Goal: Information Seeking & Learning: Learn about a topic

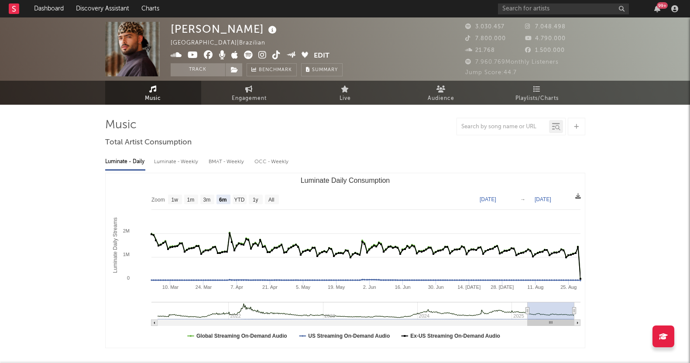
select select "6m"
click at [542, 82] on link "Playlists/Charts" at bounding box center [537, 93] width 96 height 24
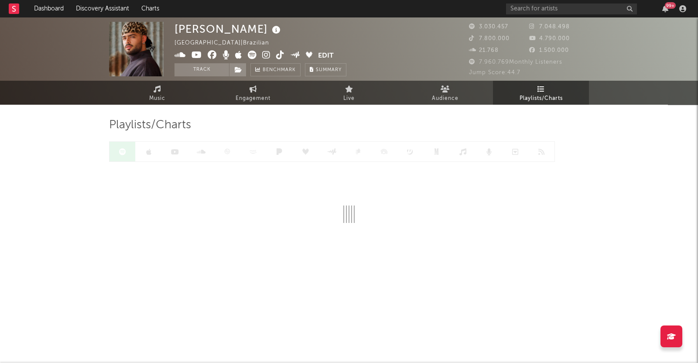
click at [537, 95] on span "Playlists/Charts" at bounding box center [540, 98] width 43 height 10
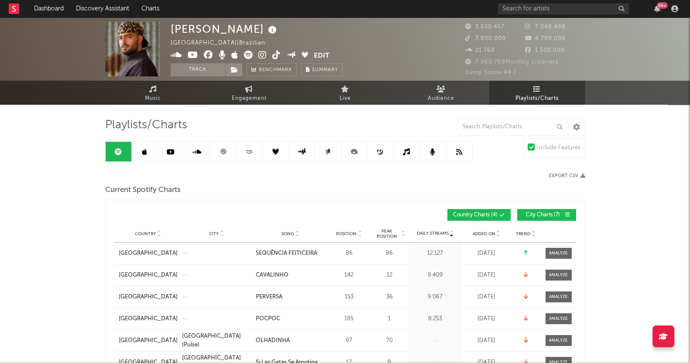
click at [529, 212] on span "City Charts ( 7 )" at bounding box center [543, 214] width 40 height 5
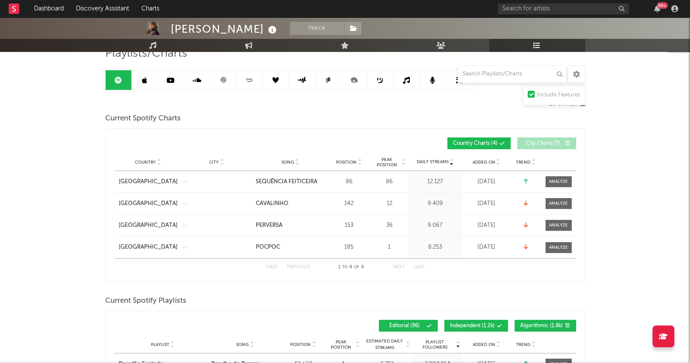
scroll to position [54, 0]
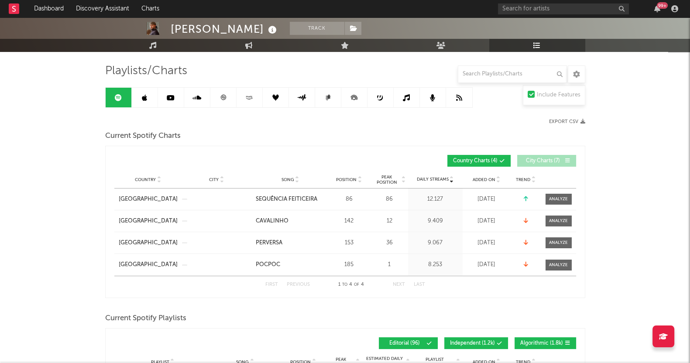
click at [157, 101] on link at bounding box center [145, 98] width 26 height 20
click at [147, 99] on link at bounding box center [145, 98] width 26 height 20
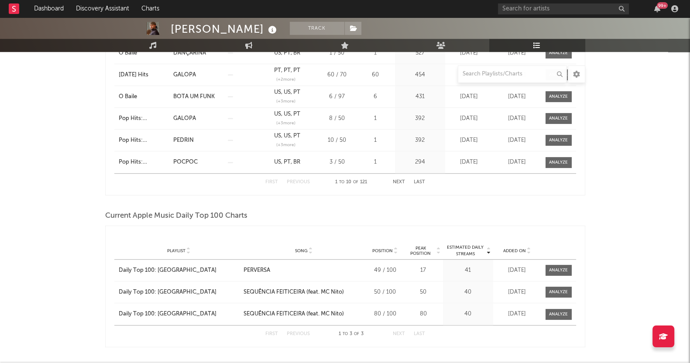
scroll to position [708, 0]
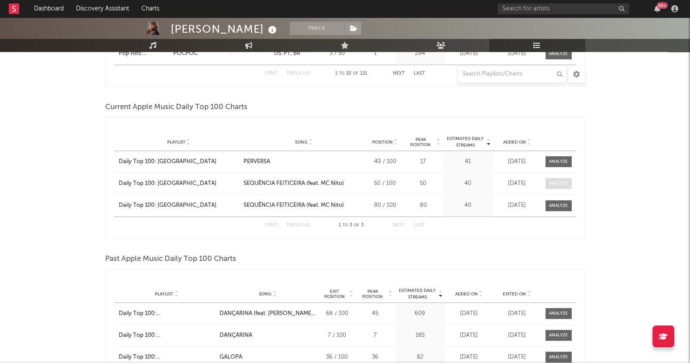
click at [558, 181] on div at bounding box center [558, 183] width 19 height 7
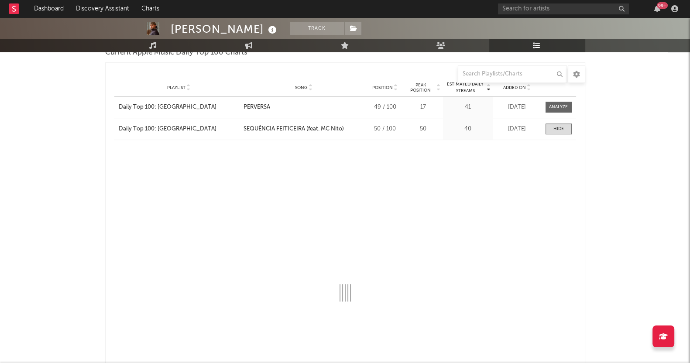
select select "1w"
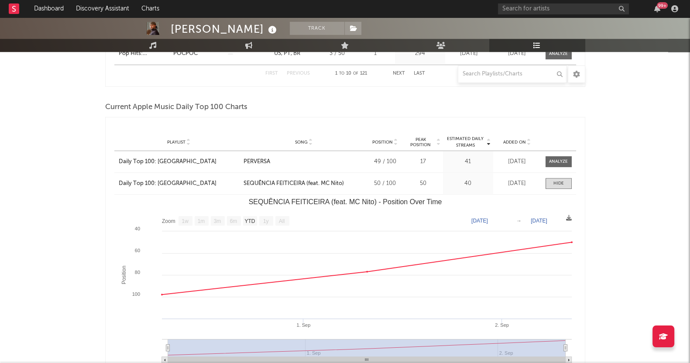
drag, startPoint x: 547, startPoint y: 182, endPoint x: 553, endPoint y: 181, distance: 5.3
click at [551, 181] on span at bounding box center [558, 183] width 26 height 11
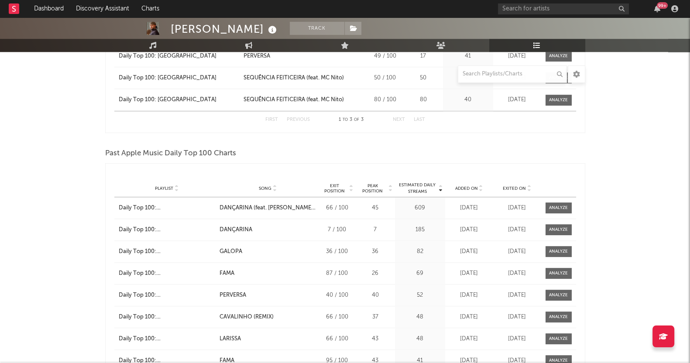
scroll to position [817, 0]
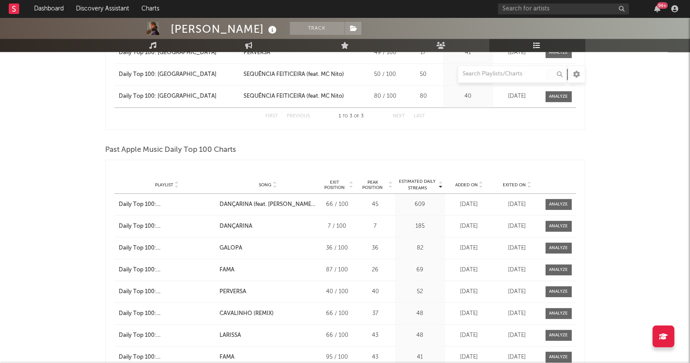
click at [2, 216] on div "[PERSON_NAME] Track [GEOGRAPHIC_DATA] | Brazilian Edit Track Benchmark Summary …" at bounding box center [345, 300] width 690 height 2200
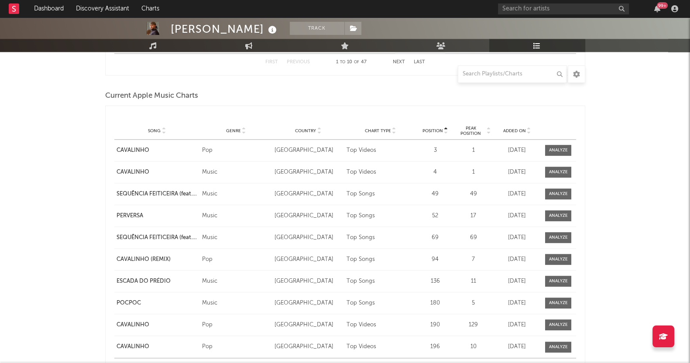
scroll to position [1199, 0]
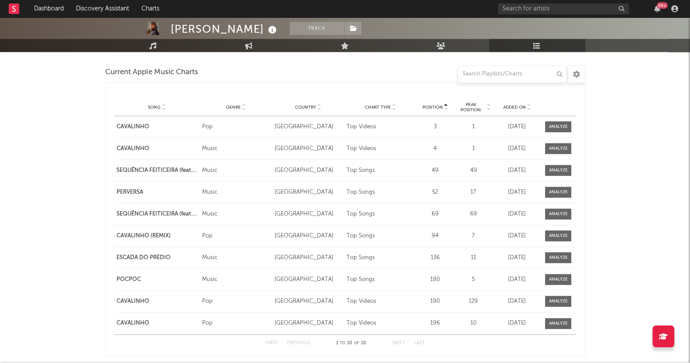
click at [508, 105] on span "Added On" at bounding box center [513, 107] width 23 height 5
click at [550, 124] on div at bounding box center [558, 126] width 19 height 7
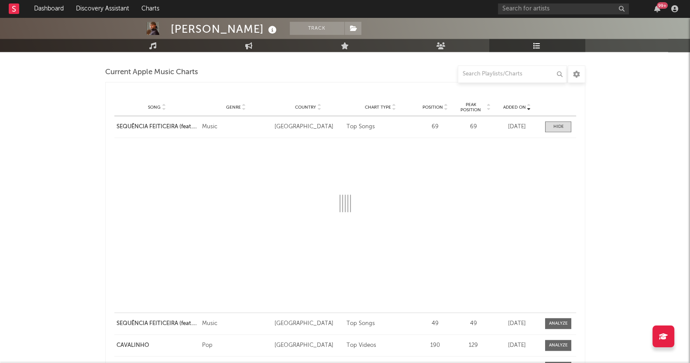
select select "1w"
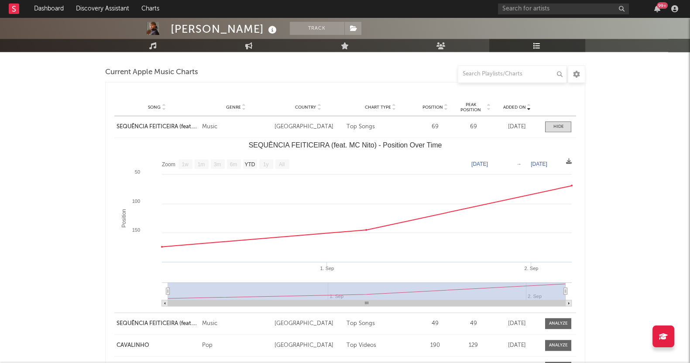
click at [15, 196] on div "[PERSON_NAME] Track [GEOGRAPHIC_DATA] | Brazilian Edit Track Benchmark Summary …" at bounding box center [345, 5] width 690 height 2375
click at [673, 188] on div "[PERSON_NAME] Track [GEOGRAPHIC_DATA] | Brazilian Edit Track Benchmark Summary …" at bounding box center [345, 5] width 690 height 2375
click at [563, 123] on div at bounding box center [558, 126] width 10 height 7
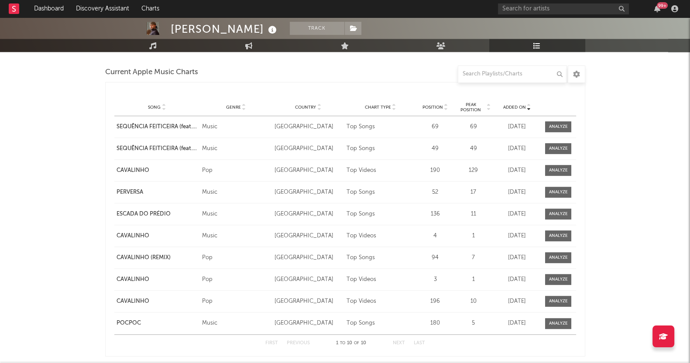
click at [552, 147] on div at bounding box center [558, 148] width 19 height 7
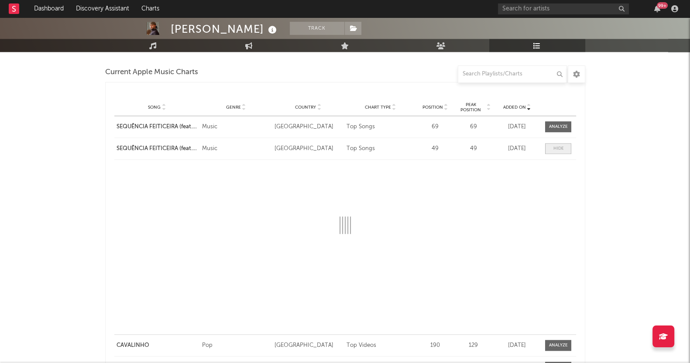
select select "1w"
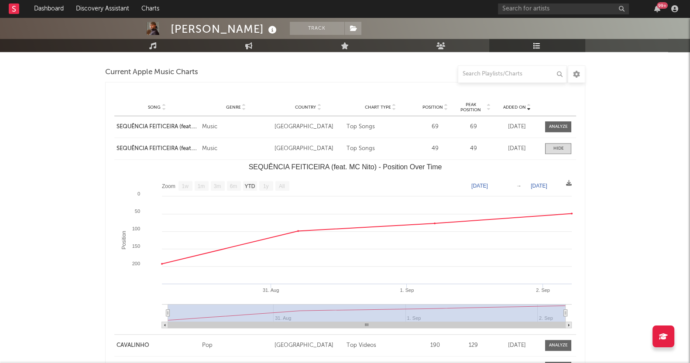
click at [653, 185] on div "[PERSON_NAME] Track [GEOGRAPHIC_DATA] | Brazilian Edit Track Benchmark Summary …" at bounding box center [345, 5] width 690 height 2375
click at [551, 144] on span at bounding box center [558, 148] width 26 height 11
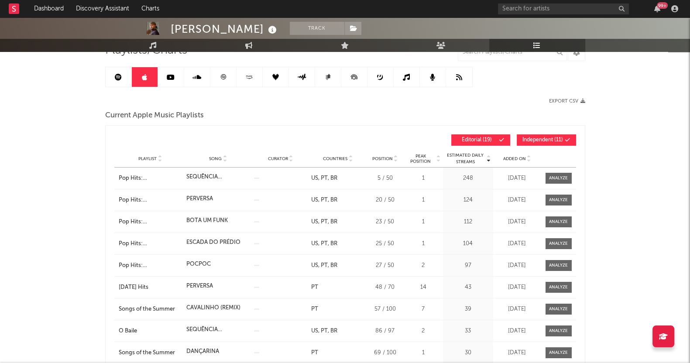
scroll to position [0, 0]
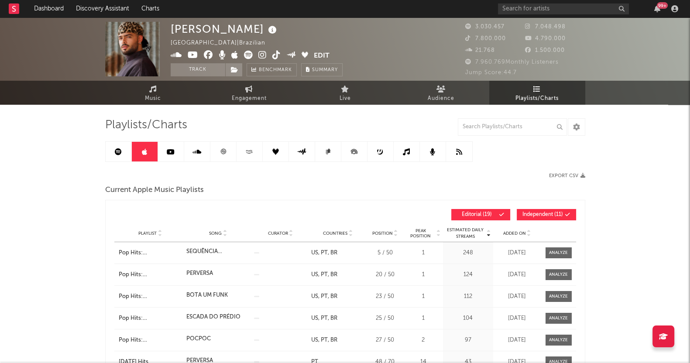
click at [164, 151] on link at bounding box center [171, 152] width 26 height 20
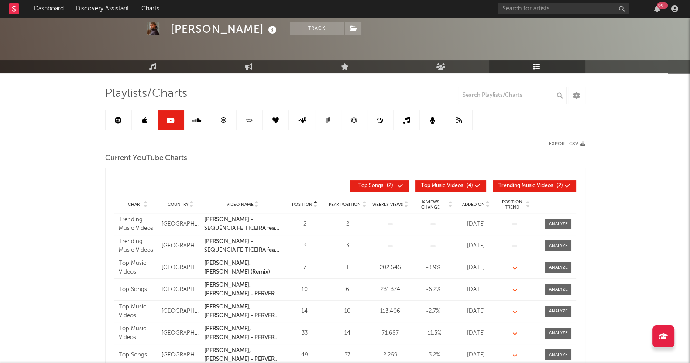
scroll to position [54, 0]
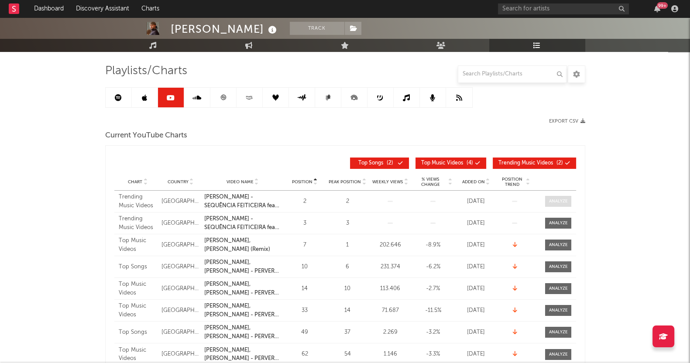
click at [547, 199] on span at bounding box center [558, 201] width 26 height 11
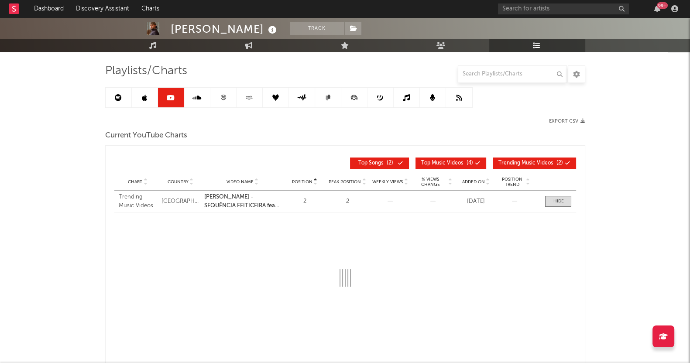
scroll to position [109, 0]
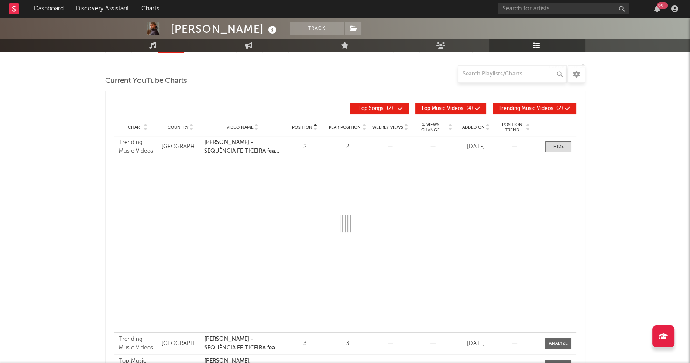
select select "1w"
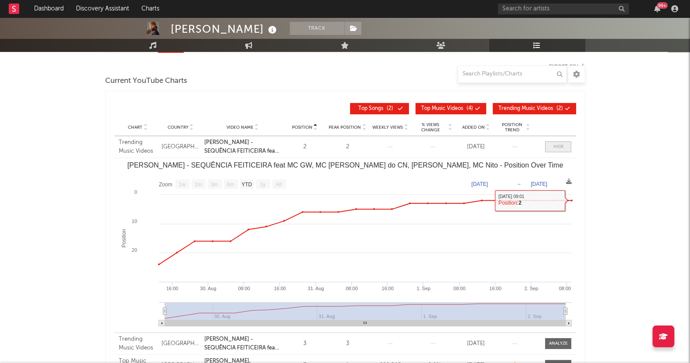
click at [556, 146] on div at bounding box center [558, 147] width 10 height 7
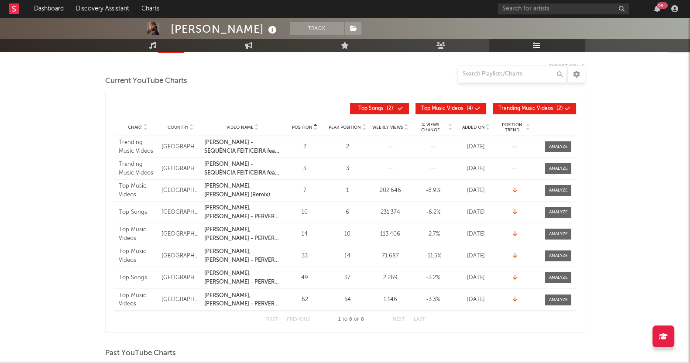
click at [37, 212] on div "[PERSON_NAME] Track [GEOGRAPHIC_DATA] | Brazilian Edit Track Benchmark Summary …" at bounding box center [345, 305] width 690 height 792
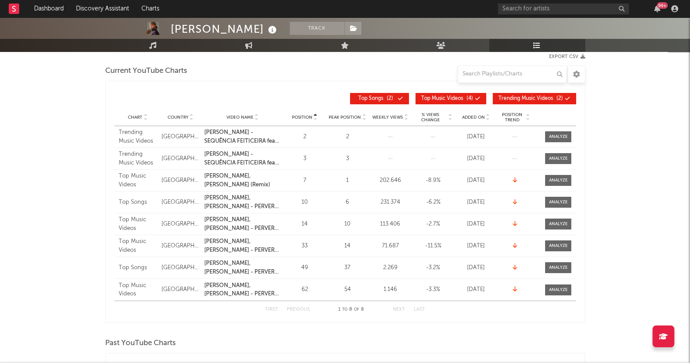
scroll to position [0, 0]
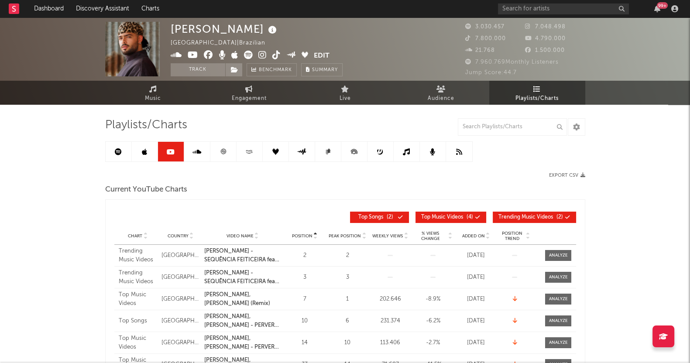
click at [196, 158] on link at bounding box center [197, 152] width 26 height 20
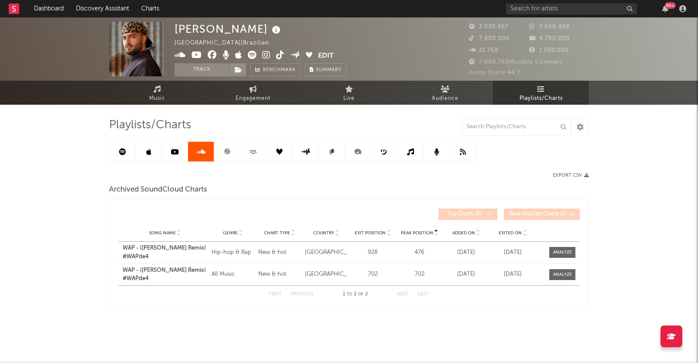
click at [224, 152] on icon at bounding box center [227, 151] width 7 height 7
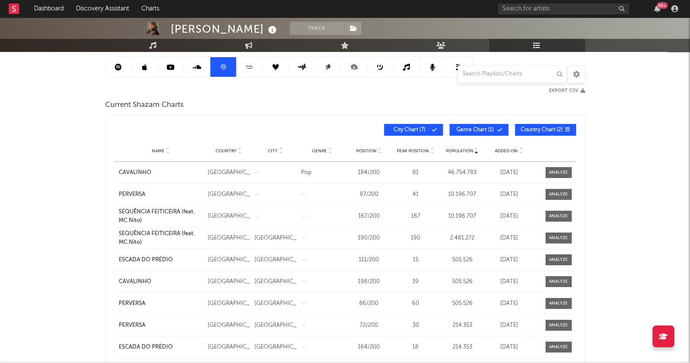
scroll to position [109, 0]
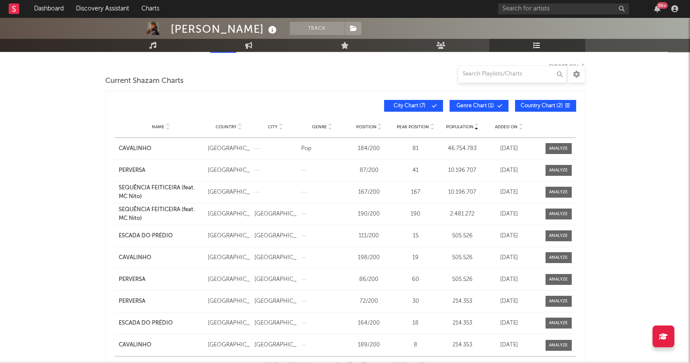
click at [507, 125] on span "Added On" at bounding box center [506, 126] width 23 height 5
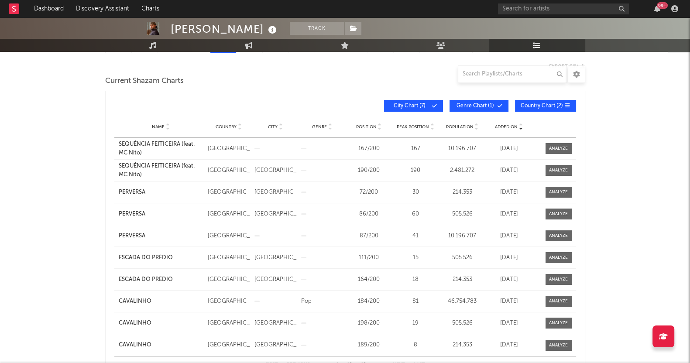
click at [0, 220] on div "[PERSON_NAME] Track [GEOGRAPHIC_DATA] | Brazilian Edit Track Benchmark Summary …" at bounding box center [345, 328] width 690 height 839
click at [542, 147] on div at bounding box center [552, 148] width 37 height 11
click at [546, 147] on span at bounding box center [558, 148] width 26 height 11
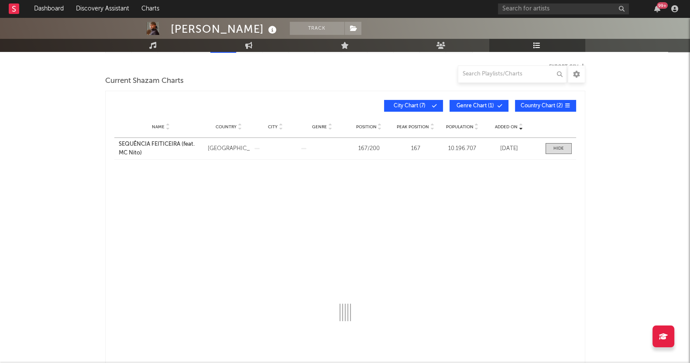
select select "All"
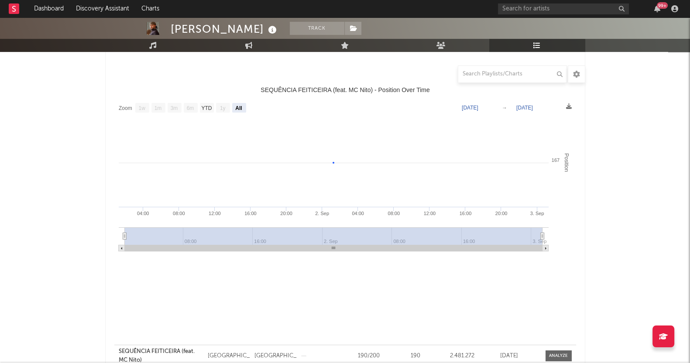
select select "1w"
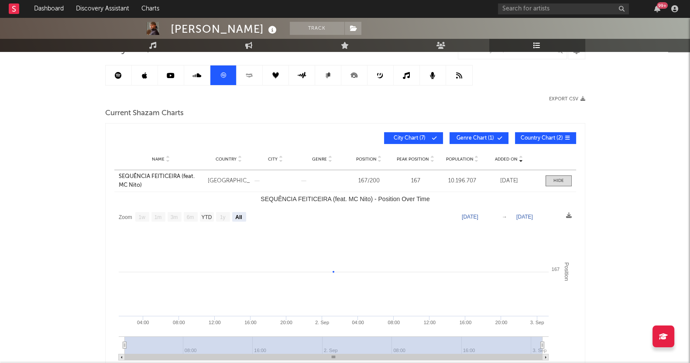
scroll to position [21, 0]
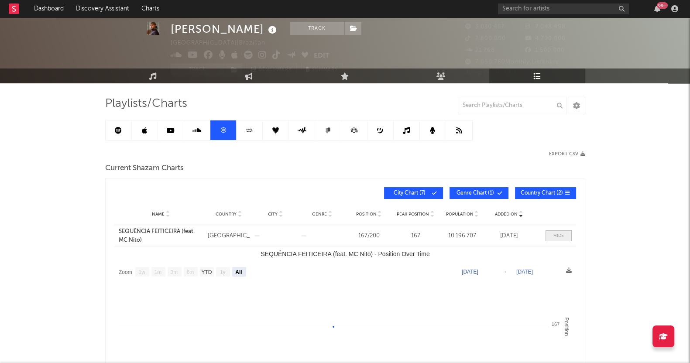
click at [557, 233] on div at bounding box center [558, 235] width 10 height 7
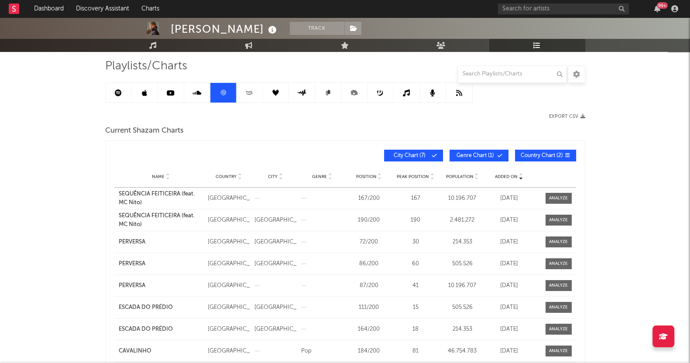
scroll to position [76, 0]
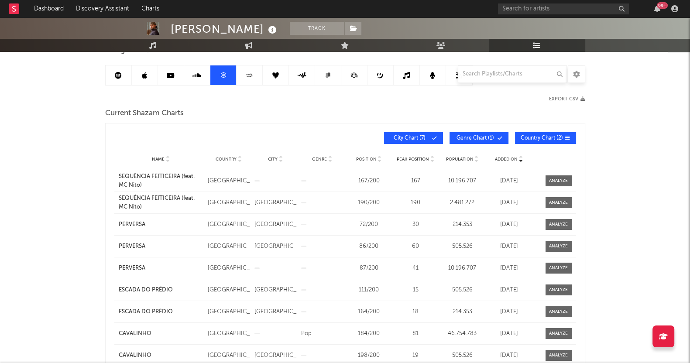
click at [0, 258] on div "[PERSON_NAME] Track [GEOGRAPHIC_DATA] | Brazilian Edit Track Benchmark Summary …" at bounding box center [345, 360] width 690 height 839
click at [0, 210] on div "[PERSON_NAME] Track [GEOGRAPHIC_DATA] | Brazilian Edit Track Benchmark Summary …" at bounding box center [345, 360] width 690 height 839
click at [257, 202] on div "[GEOGRAPHIC_DATA]" at bounding box center [275, 202] width 42 height 9
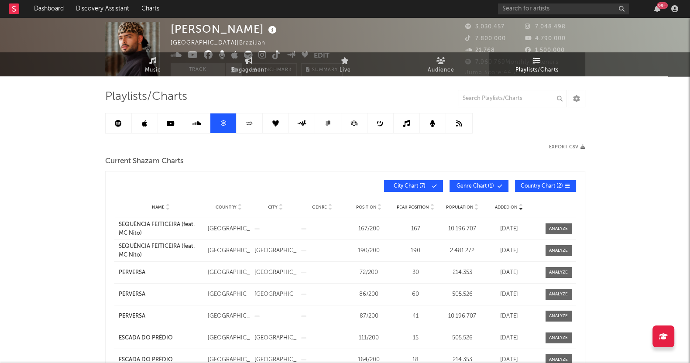
scroll to position [0, 0]
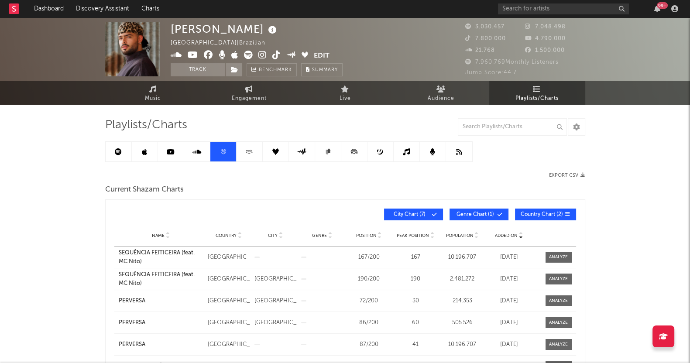
click at [248, 153] on icon at bounding box center [249, 151] width 10 height 7
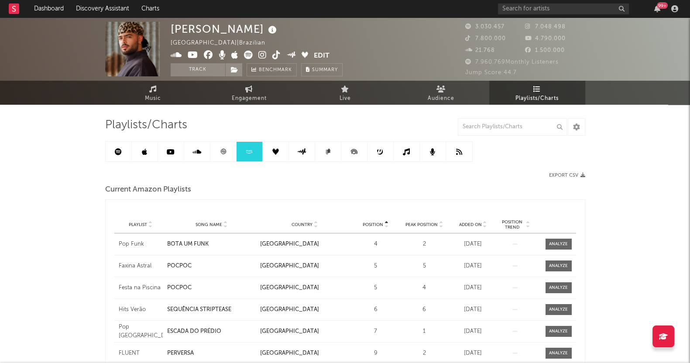
click at [274, 154] on icon at bounding box center [275, 151] width 7 height 7
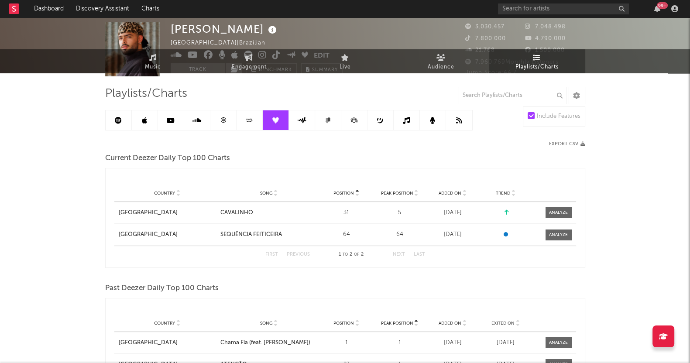
scroll to position [54, 0]
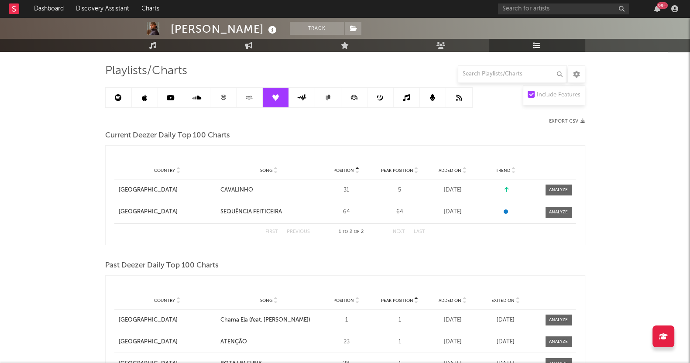
click at [0, 290] on div "[PERSON_NAME] Track [GEOGRAPHIC_DATA] | Brazilian Edit Track Benchmark Summary …" at bounding box center [345, 282] width 690 height 639
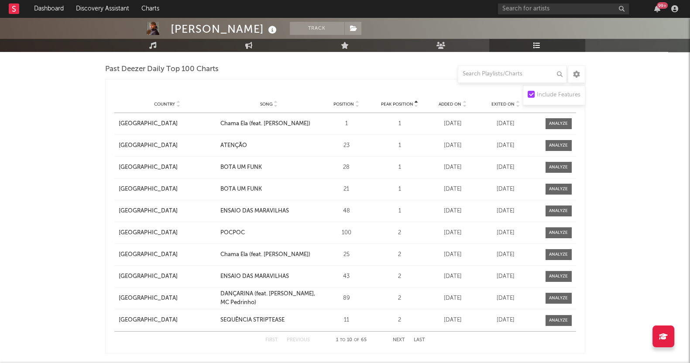
scroll to position [183, 0]
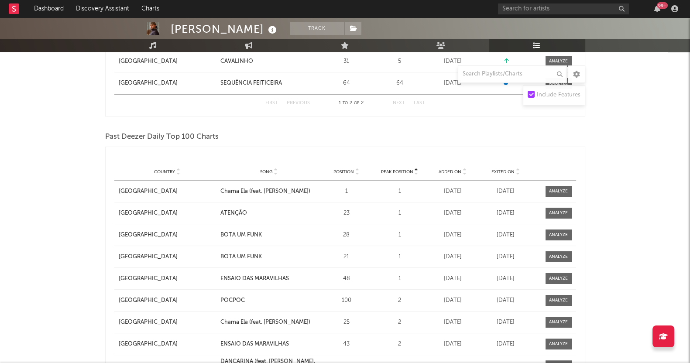
click at [456, 170] on span "Added On" at bounding box center [449, 171] width 23 height 5
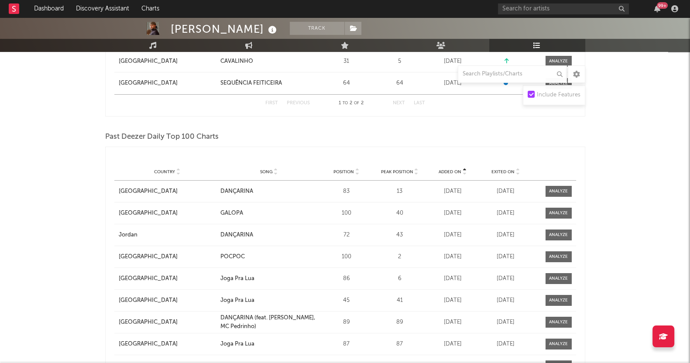
click at [456, 170] on span "Added On" at bounding box center [449, 171] width 23 height 5
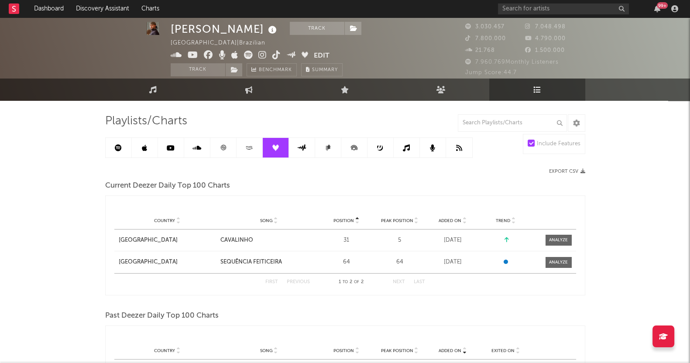
scroll to position [0, 0]
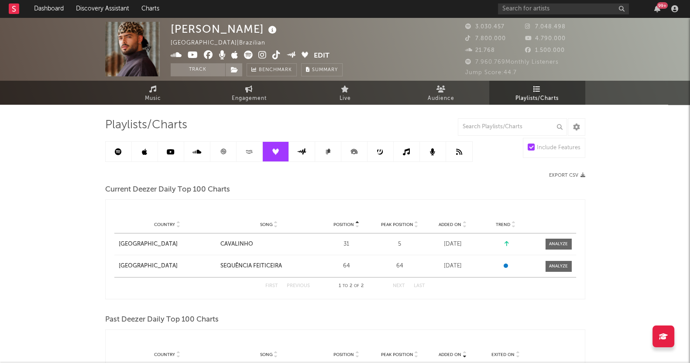
click at [307, 153] on link at bounding box center [302, 152] width 26 height 20
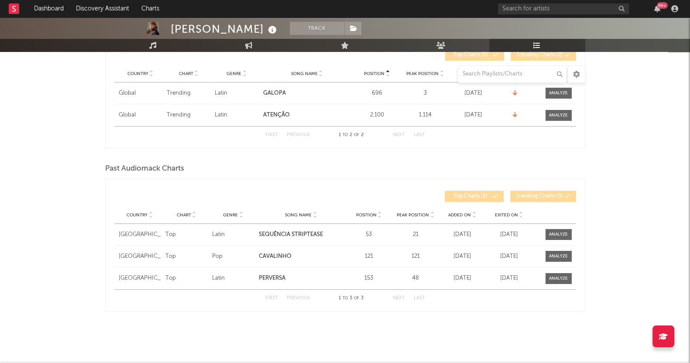
scroll to position [53, 0]
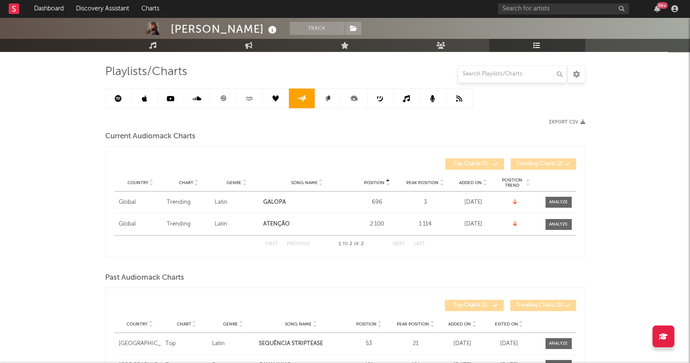
click at [325, 92] on link at bounding box center [328, 99] width 26 height 20
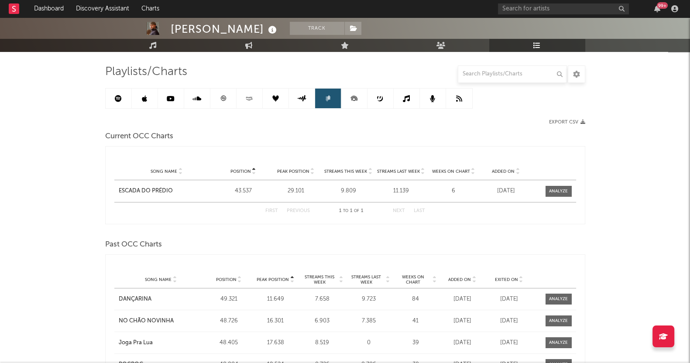
click at [345, 95] on icon at bounding box center [354, 99] width 20 height 20
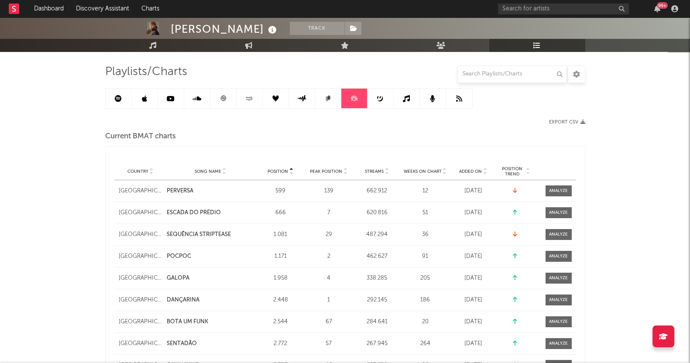
click at [475, 171] on span "Added On" at bounding box center [470, 171] width 23 height 5
click at [379, 98] on icon at bounding box center [380, 98] width 7 height 7
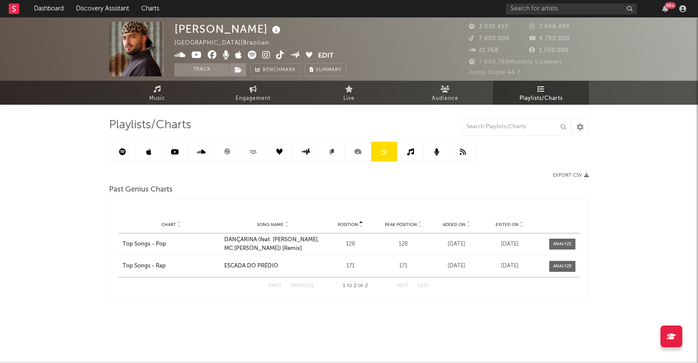
click at [414, 144] on link at bounding box center [410, 152] width 26 height 20
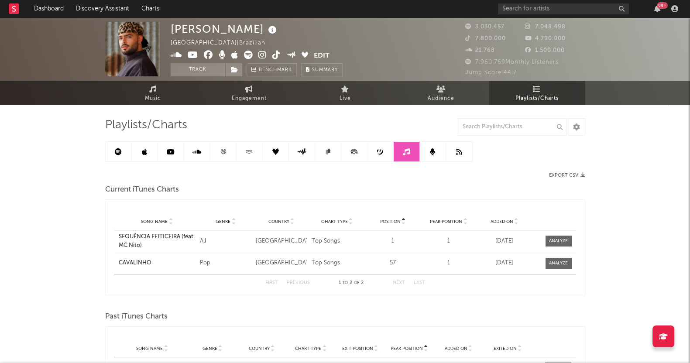
click at [0, 270] on div "[PERSON_NAME][GEOGRAPHIC_DATA] | Brazilian Edit Track Benchmark Summary 3.030.4…" at bounding box center [345, 333] width 690 height 632
click at [0, 261] on div "[PERSON_NAME][GEOGRAPHIC_DATA] | Brazilian Edit Track Benchmark Summary 3.030.4…" at bounding box center [345, 333] width 690 height 632
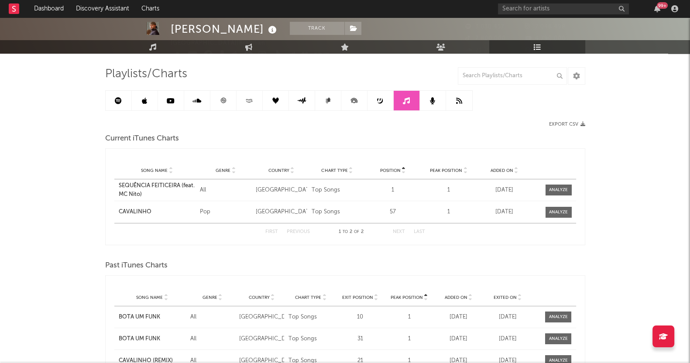
scroll to position [109, 0]
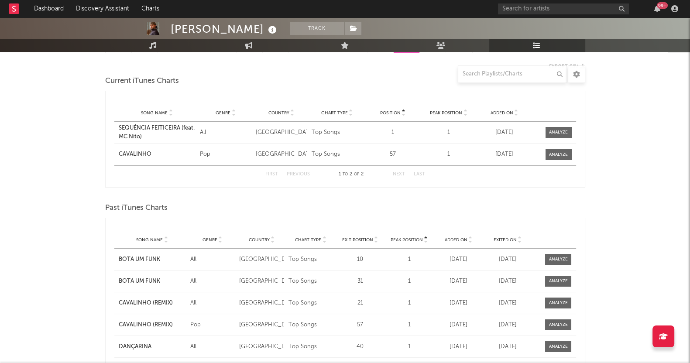
click at [2, 252] on div "[PERSON_NAME] Track [GEOGRAPHIC_DATA] | Brazilian Edit Track Benchmark Summary …" at bounding box center [345, 225] width 690 height 632
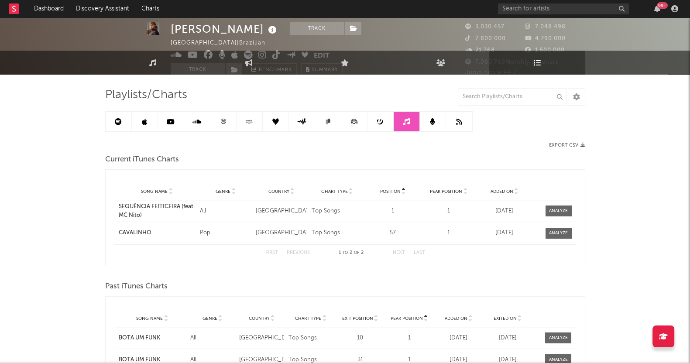
scroll to position [0, 0]
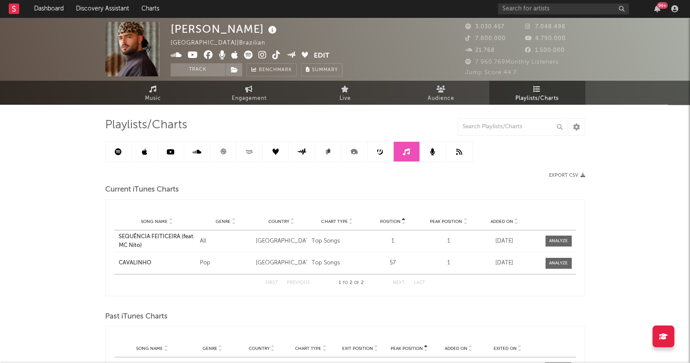
click at [429, 157] on link at bounding box center [433, 152] width 26 height 20
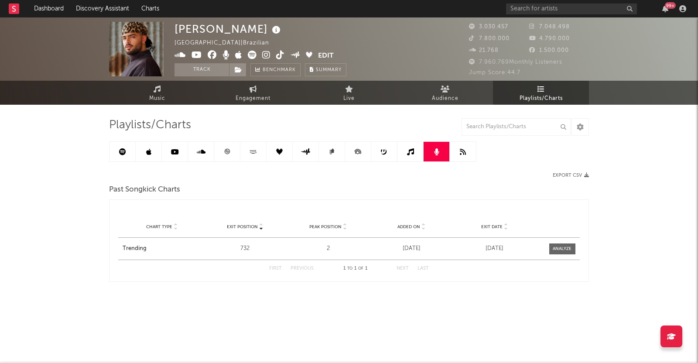
click at [462, 160] on link at bounding box center [463, 152] width 26 height 20
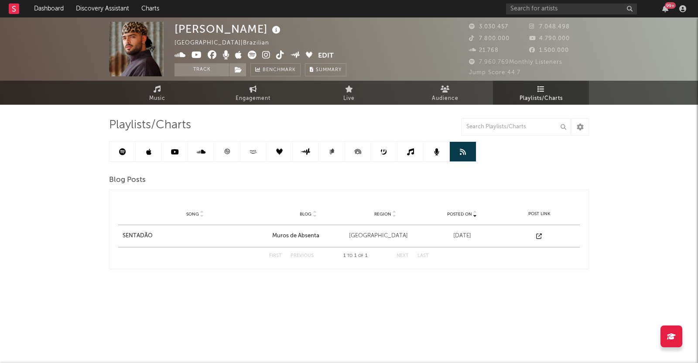
drag, startPoint x: 126, startPoint y: 157, endPoint x: 240, endPoint y: 142, distance: 115.3
click at [126, 157] on link at bounding box center [122, 152] width 26 height 20
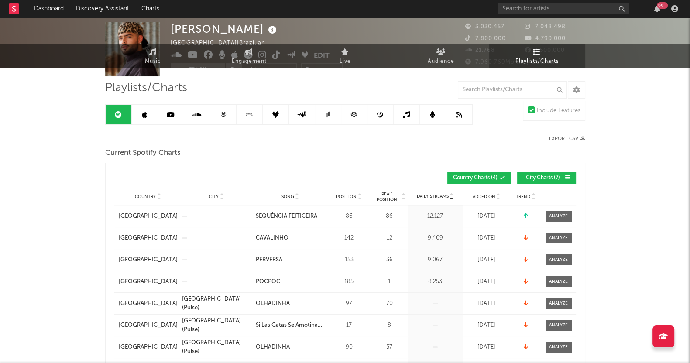
scroll to position [54, 0]
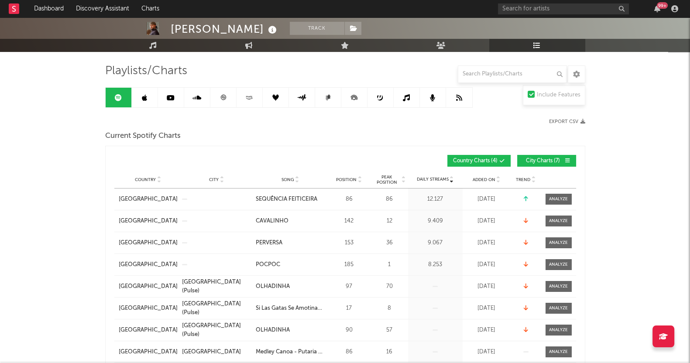
click at [554, 151] on div "Country City Song Position Peak Position Added On Trend Position Daily Streams …" at bounding box center [344, 160] width 461 height 21
click at [554, 156] on button "City Charts ( 7 )" at bounding box center [546, 161] width 59 height 12
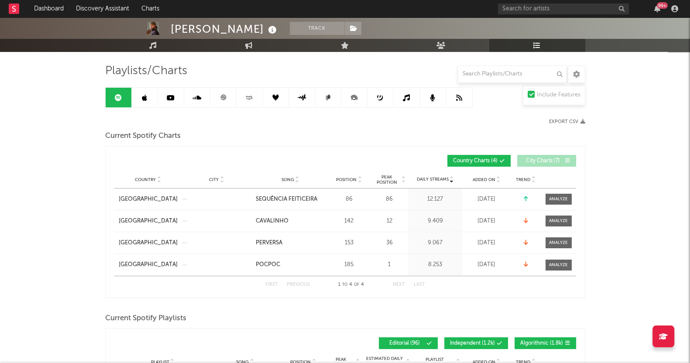
click at [272, 97] on icon at bounding box center [275, 97] width 7 height 7
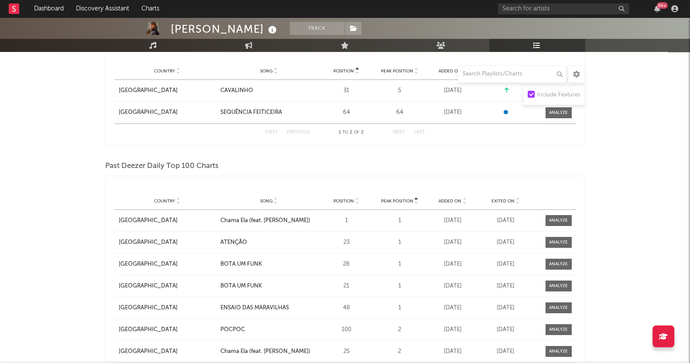
scroll to position [54, 0]
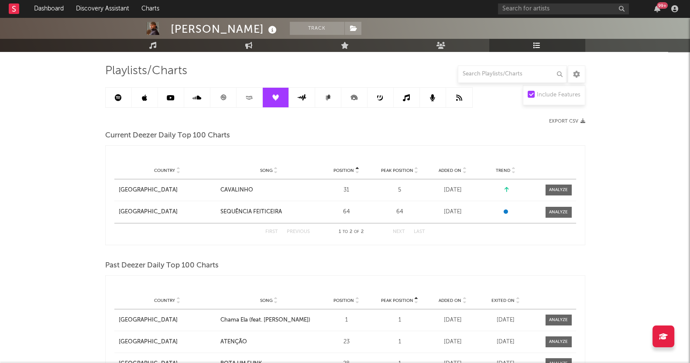
click at [122, 101] on link at bounding box center [119, 98] width 26 height 20
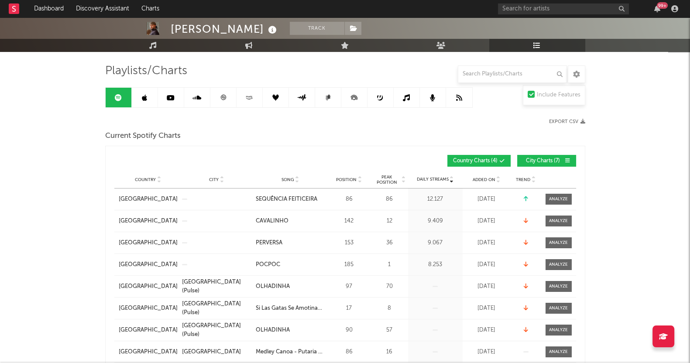
click at [481, 174] on div "Country City Song Position Peak Position Estimated Daily Streams Playlist Follo…" at bounding box center [344, 179] width 461 height 17
click at [482, 178] on span "Added On" at bounding box center [483, 179] width 23 height 5
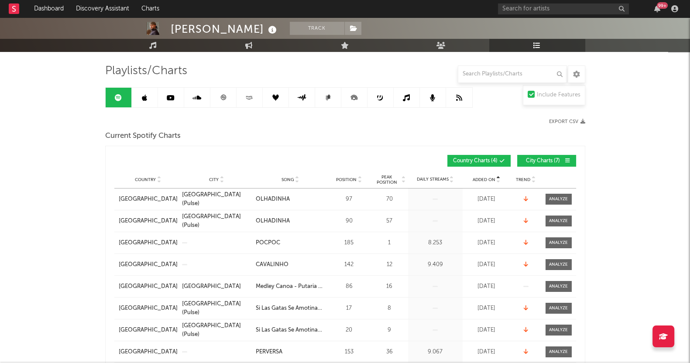
click at [482, 178] on span "Added On" at bounding box center [483, 179] width 23 height 5
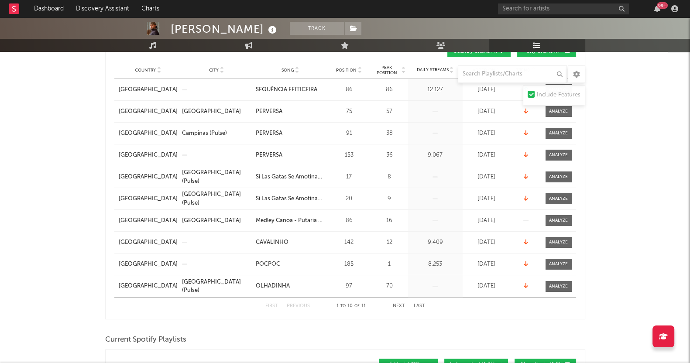
scroll to position [109, 0]
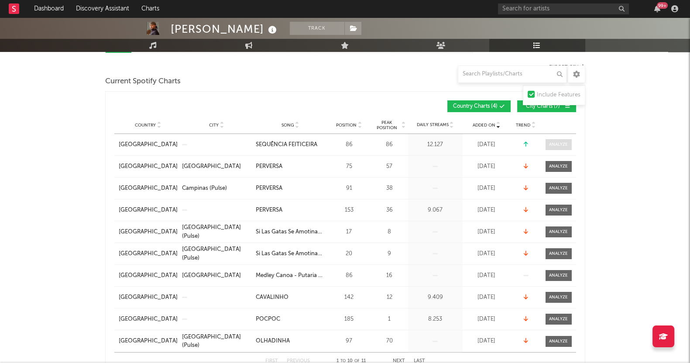
click at [550, 144] on div at bounding box center [558, 144] width 19 height 7
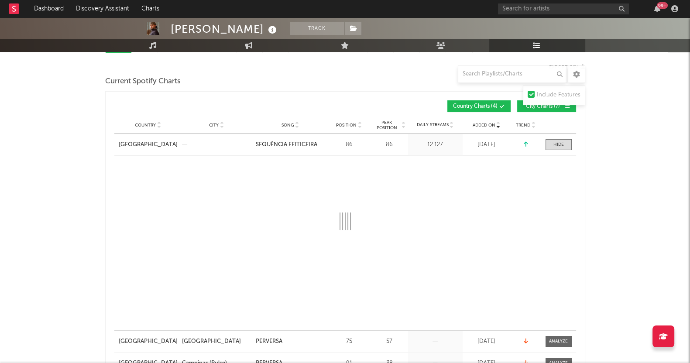
select select "1w"
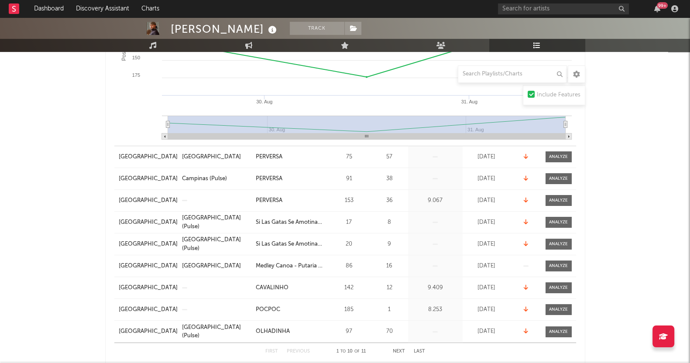
scroll to position [0, 0]
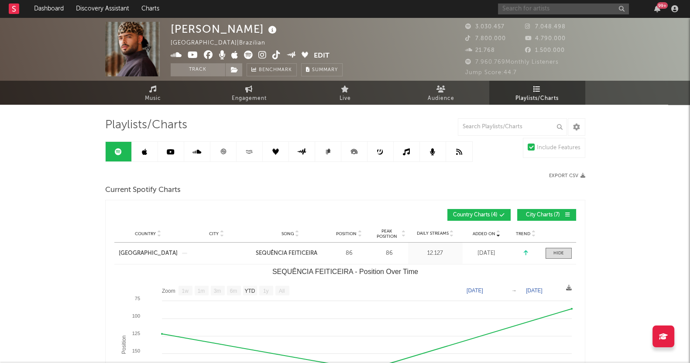
click at [548, 5] on input "text" at bounding box center [563, 8] width 131 height 11
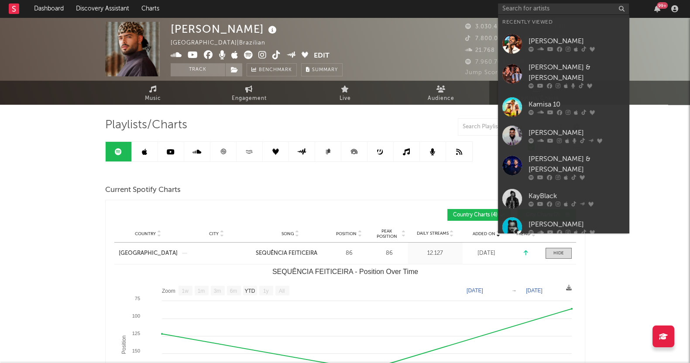
drag, startPoint x: 559, startPoint y: 67, endPoint x: 550, endPoint y: 83, distance: 18.6
click at [559, 67] on div "[PERSON_NAME] & [PERSON_NAME]" at bounding box center [576, 72] width 96 height 21
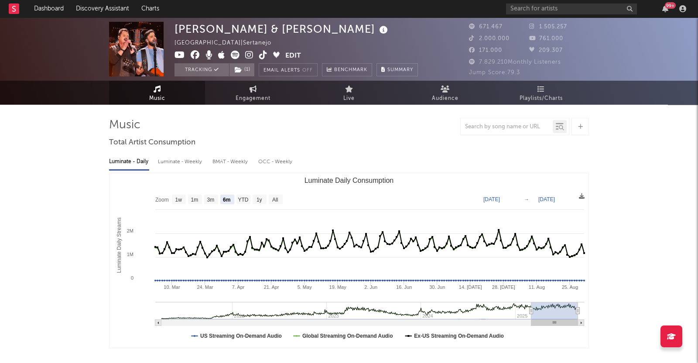
select select "6m"
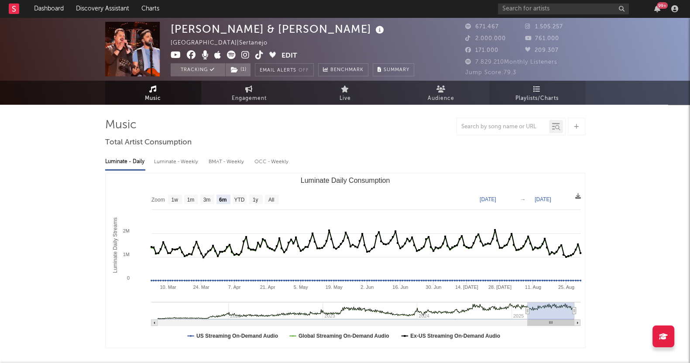
click at [536, 96] on span "Playlists/Charts" at bounding box center [536, 98] width 43 height 10
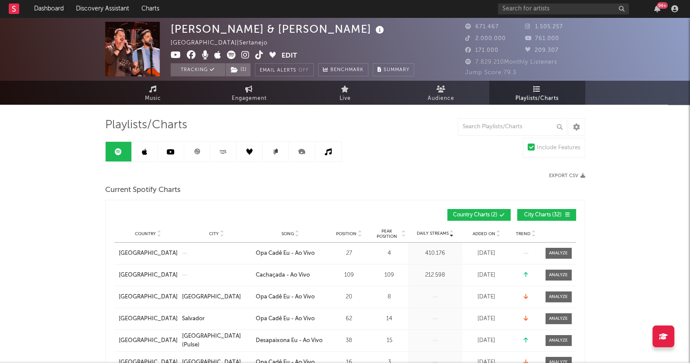
click at [557, 212] on span "City Charts ( 32 )" at bounding box center [543, 214] width 40 height 5
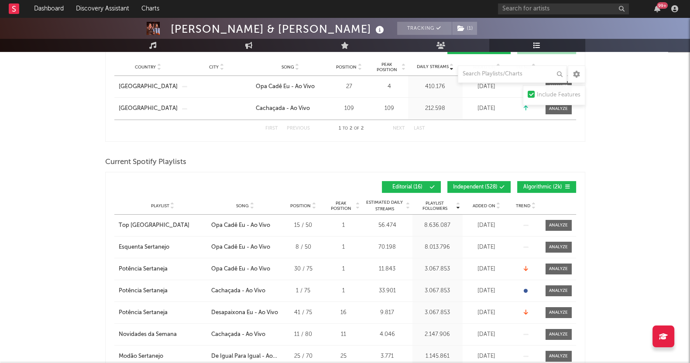
scroll to position [109, 0]
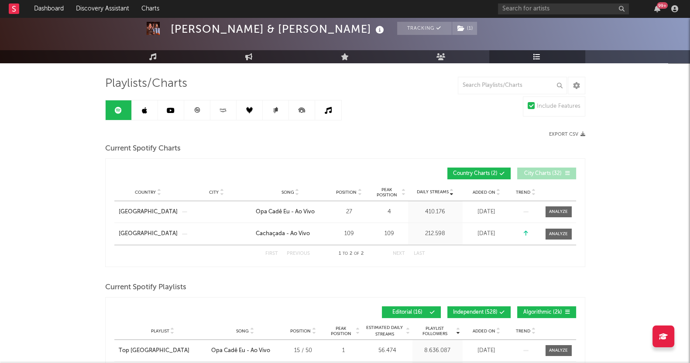
scroll to position [0, 0]
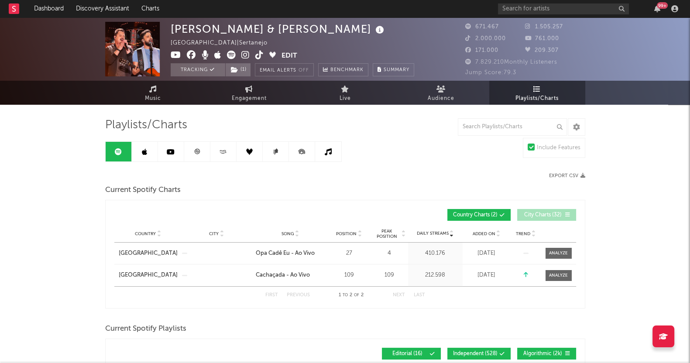
click at [147, 154] on link at bounding box center [145, 152] width 26 height 20
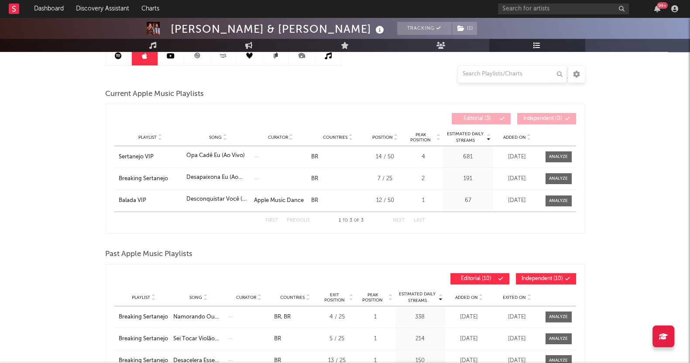
scroll to position [54, 0]
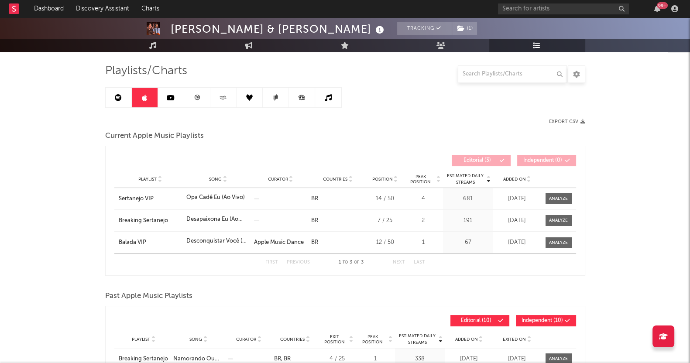
click at [169, 96] on icon at bounding box center [171, 97] width 8 height 7
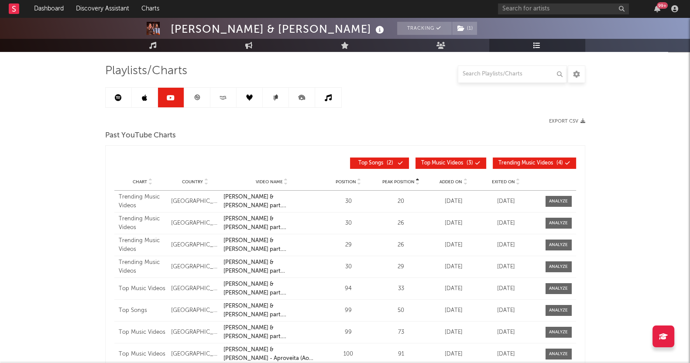
click at [204, 91] on link at bounding box center [197, 98] width 26 height 20
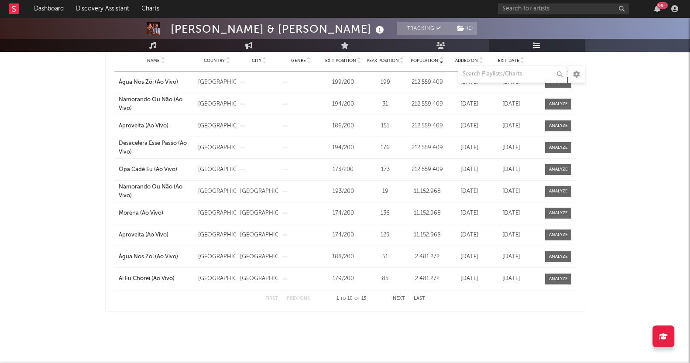
scroll to position [11, 0]
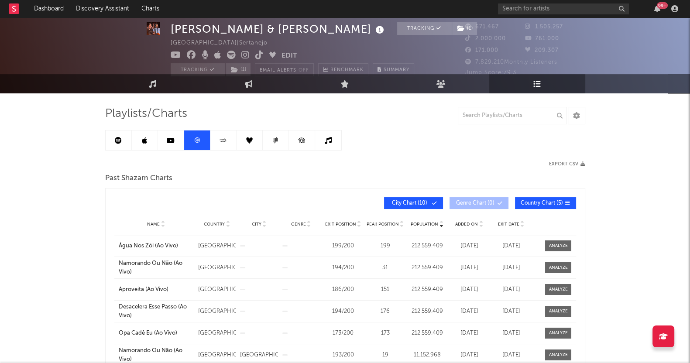
click at [215, 136] on link at bounding box center [223, 140] width 26 height 20
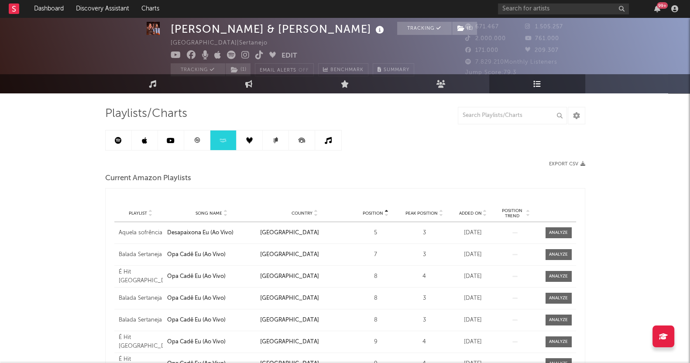
click at [243, 140] on link at bounding box center [249, 140] width 26 height 20
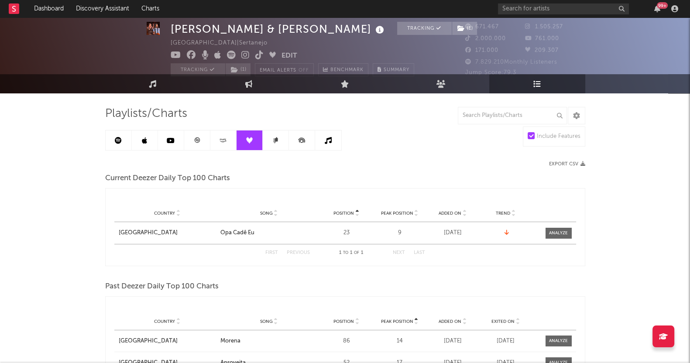
click at [266, 137] on link at bounding box center [276, 140] width 26 height 20
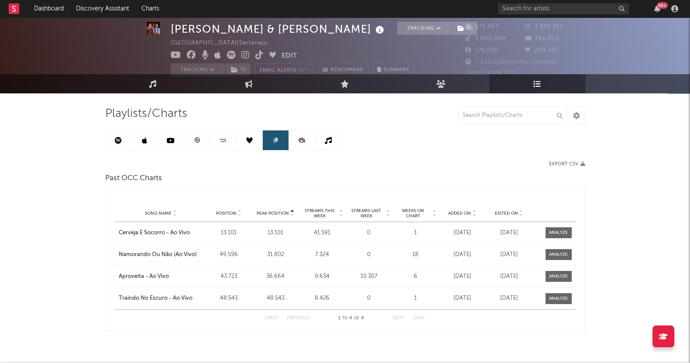
drag, startPoint x: 119, startPoint y: 140, endPoint x: 557, endPoint y: 3, distance: 459.3
click at [119, 140] on icon at bounding box center [118, 140] width 7 height 7
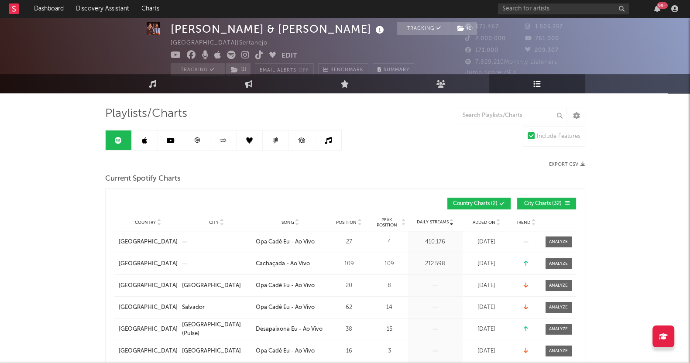
click at [555, 198] on button "City Charts ( 32 )" at bounding box center [546, 204] width 59 height 12
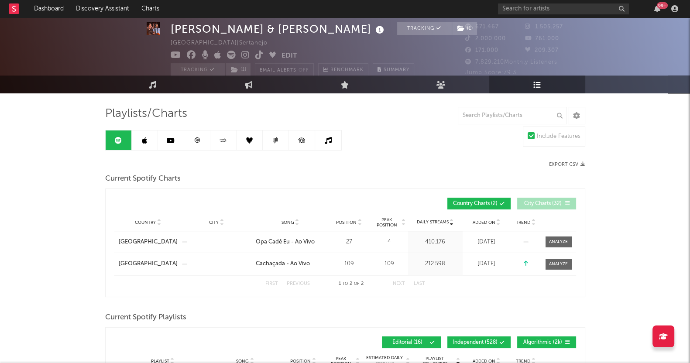
scroll to position [66, 0]
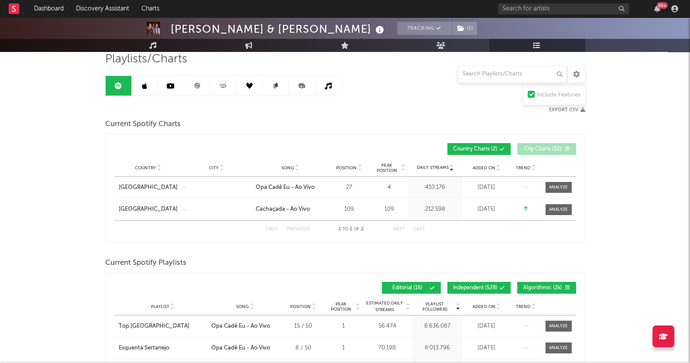
click at [544, 209] on div at bounding box center [557, 209] width 28 height 11
click at [562, 207] on div at bounding box center [558, 209] width 19 height 7
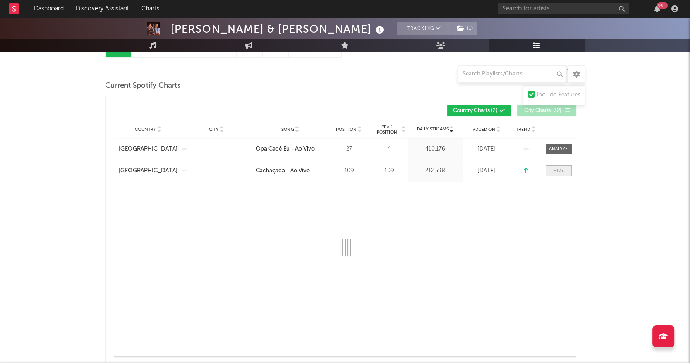
scroll to position [120, 0]
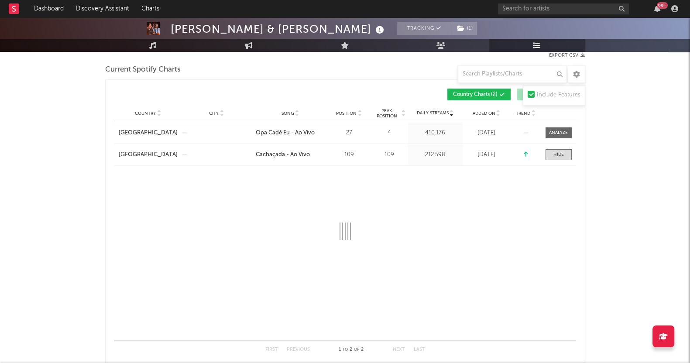
select select "1w"
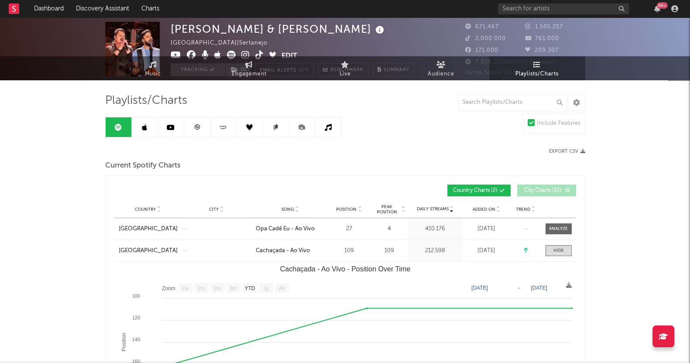
scroll to position [0, 0]
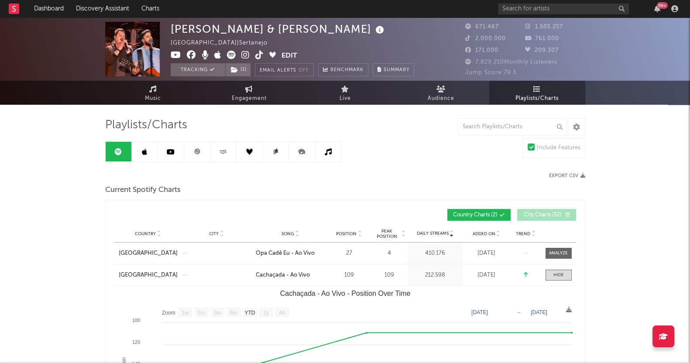
click at [142, 145] on link at bounding box center [145, 152] width 26 height 20
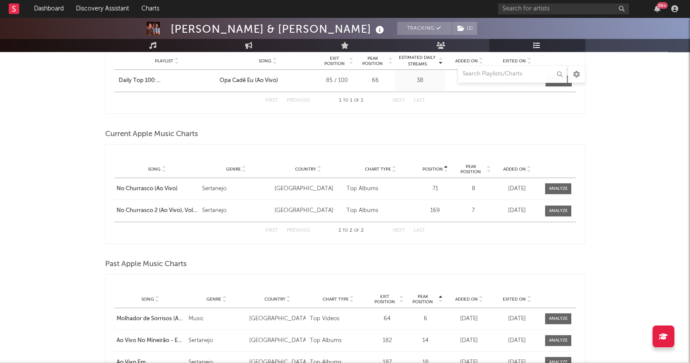
scroll to position [654, 0]
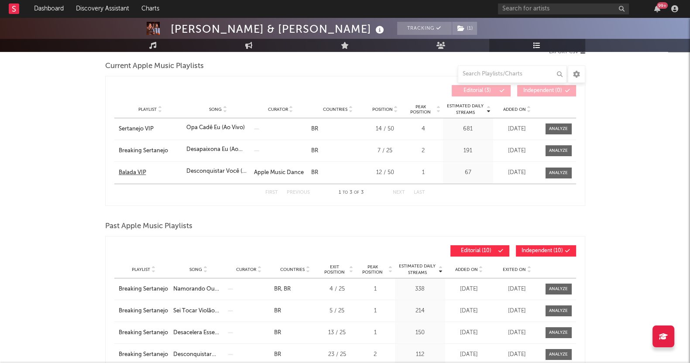
scroll to position [0, 0]
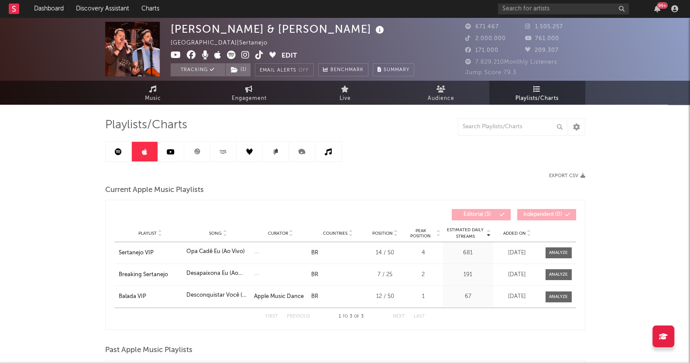
click at [167, 149] on icon at bounding box center [171, 151] width 8 height 7
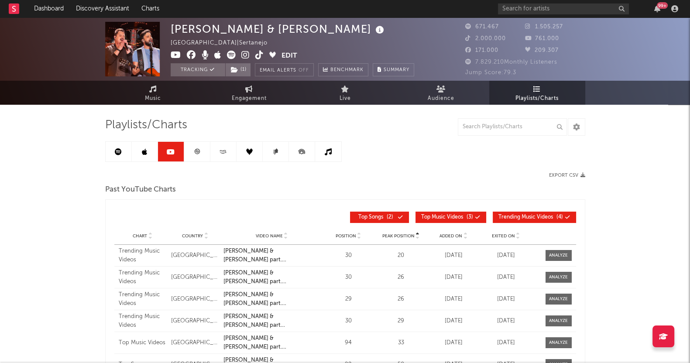
click at [507, 236] on span "Exited On" at bounding box center [503, 235] width 23 height 5
click at [431, 237] on div "Added On" at bounding box center [453, 235] width 48 height 7
click at [461, 237] on span "Added On" at bounding box center [450, 235] width 23 height 5
click at [199, 147] on link at bounding box center [197, 152] width 26 height 20
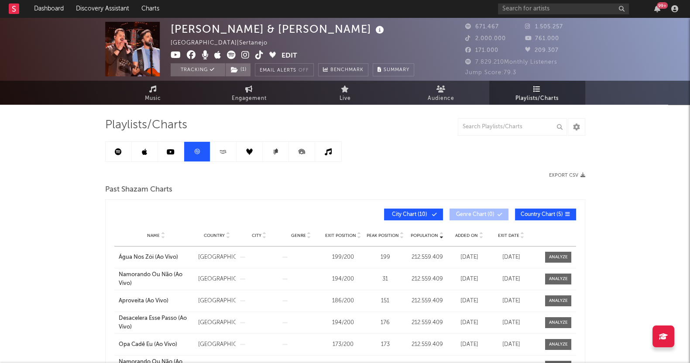
click at [219, 151] on icon at bounding box center [223, 151] width 10 height 7
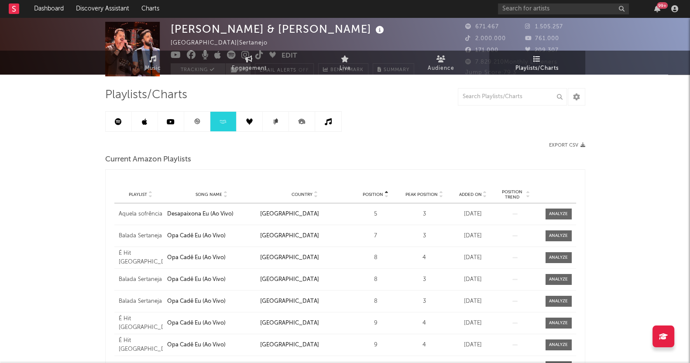
scroll to position [54, 0]
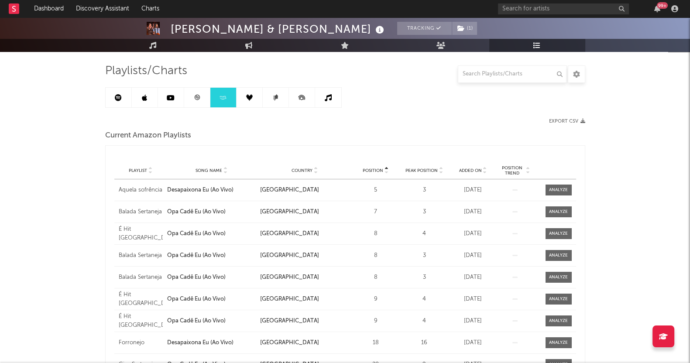
click at [253, 97] on link at bounding box center [249, 98] width 26 height 20
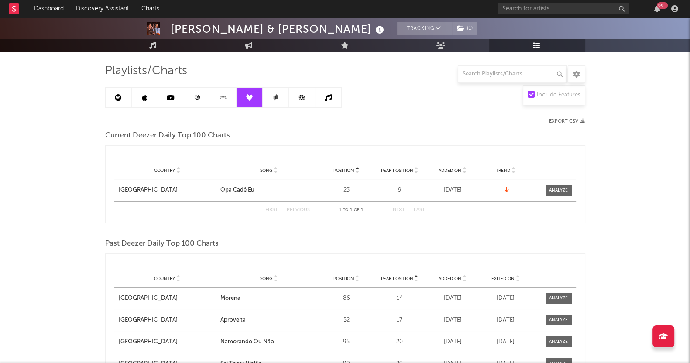
click at [20, 236] on div "[PERSON_NAME] & [PERSON_NAME] Tracking ( 1 ) [GEOGRAPHIC_DATA] | Sertanejo Edit…" at bounding box center [345, 271] width 690 height 617
click at [294, 97] on icon at bounding box center [302, 98] width 20 height 20
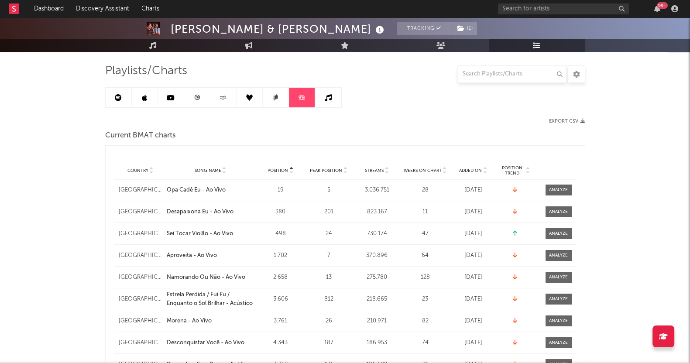
click at [325, 89] on link at bounding box center [328, 98] width 26 height 20
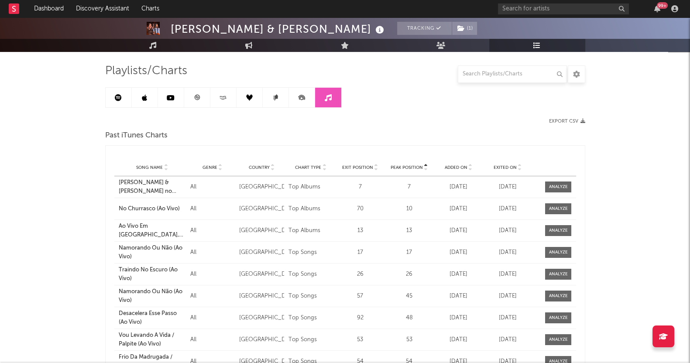
drag, startPoint x: 142, startPoint y: 97, endPoint x: 151, endPoint y: 97, distance: 8.7
click at [142, 97] on icon at bounding box center [144, 97] width 5 height 7
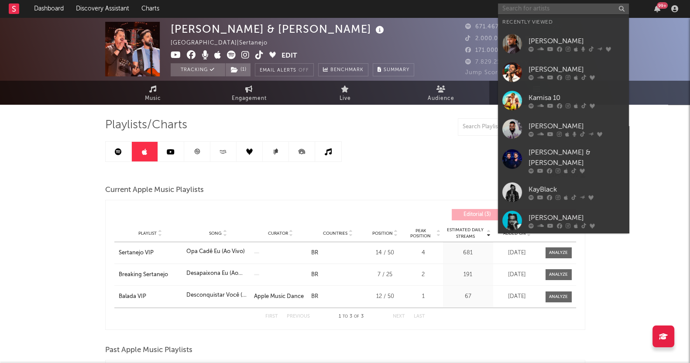
click at [534, 8] on input "text" at bounding box center [563, 8] width 131 height 11
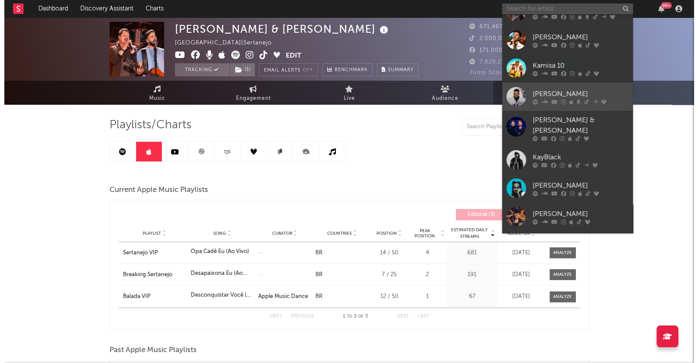
scroll to position [80, 0]
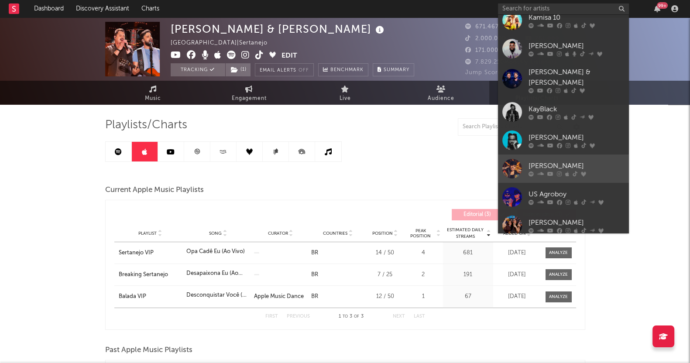
click at [547, 161] on div "[PERSON_NAME]" at bounding box center [576, 166] width 96 height 10
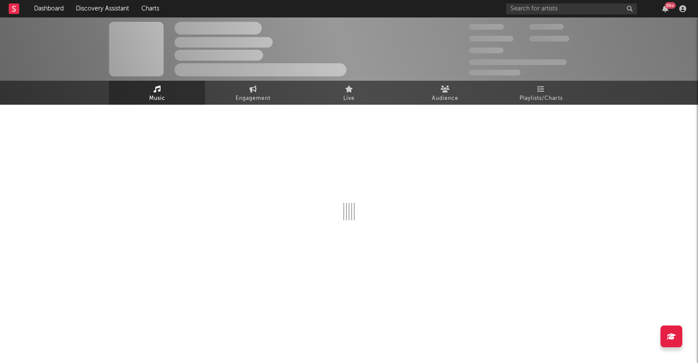
select select "6m"
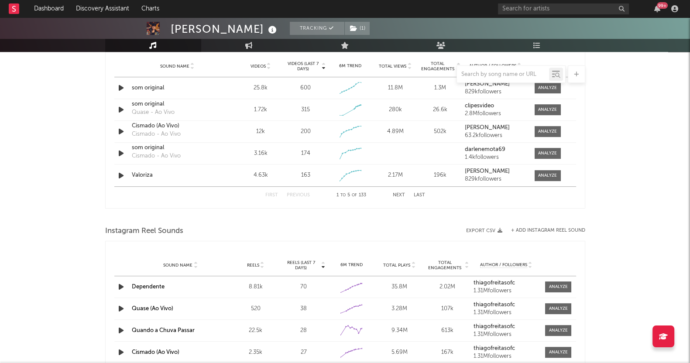
scroll to position [708, 0]
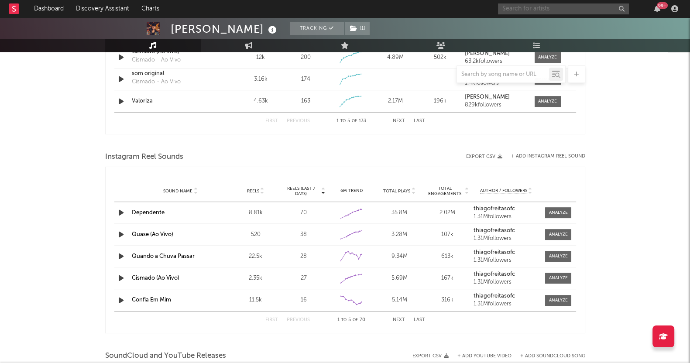
click at [521, 8] on input "text" at bounding box center [563, 8] width 131 height 11
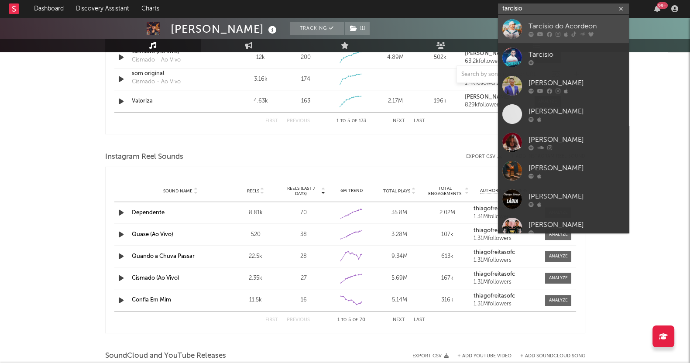
type input "tarcísio"
click at [544, 19] on link "Tarcísio do Acordeon" at bounding box center [563, 29] width 131 height 28
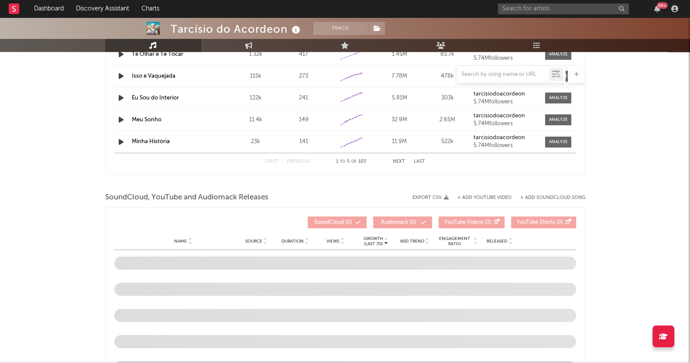
select select "6m"
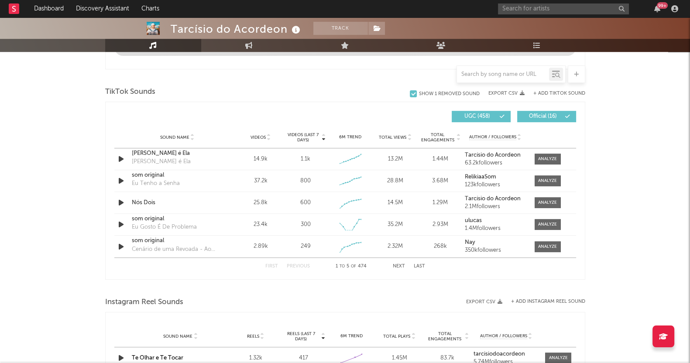
scroll to position [537, 0]
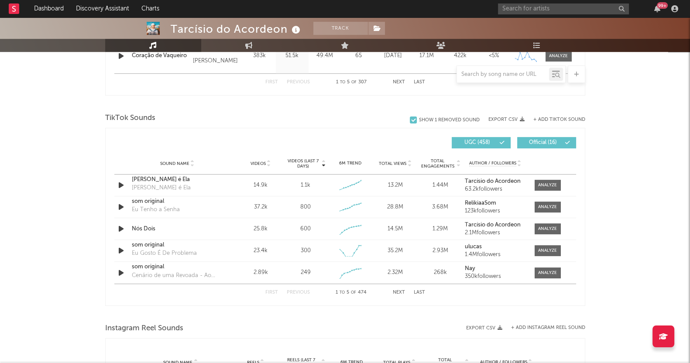
click at [252, 161] on span "Videos" at bounding box center [257, 163] width 15 height 5
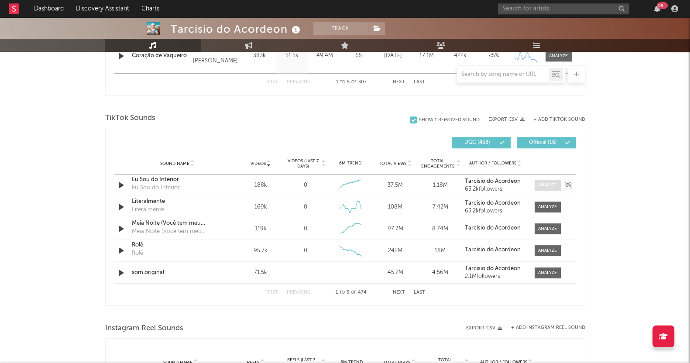
click at [547, 182] on div at bounding box center [547, 185] width 19 height 7
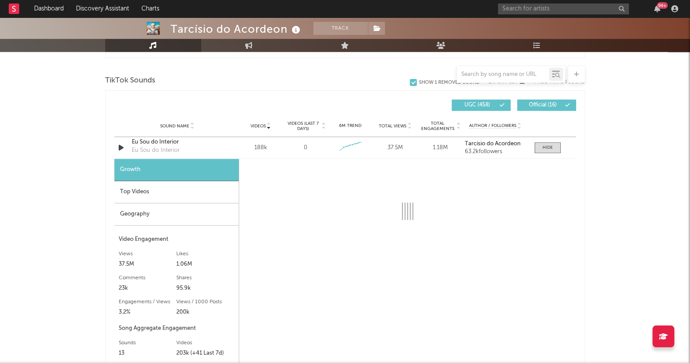
scroll to position [591, 0]
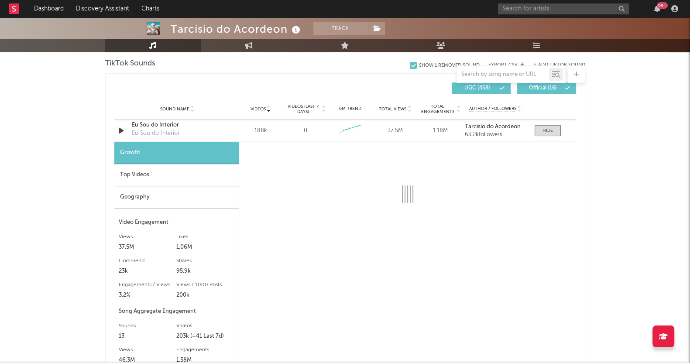
select select "6m"
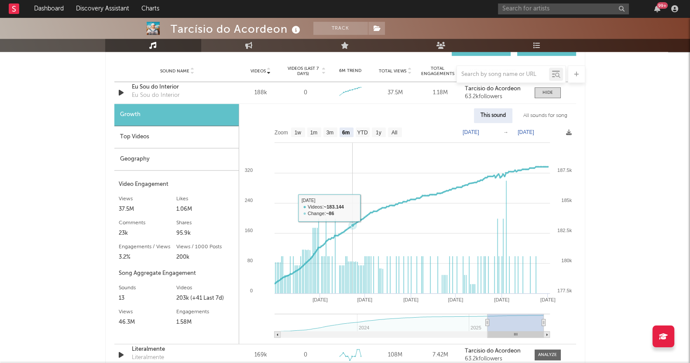
scroll to position [646, 0]
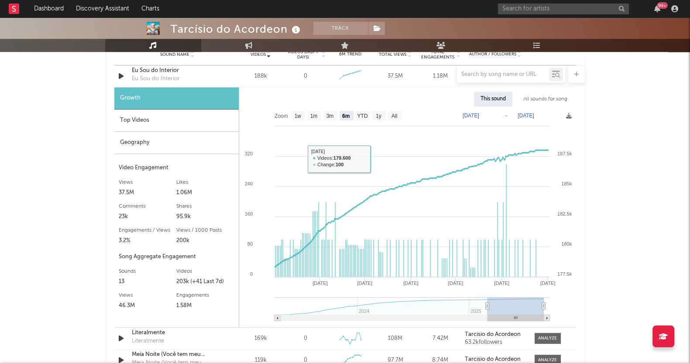
click at [184, 126] on div "Top Videos" at bounding box center [176, 120] width 124 height 22
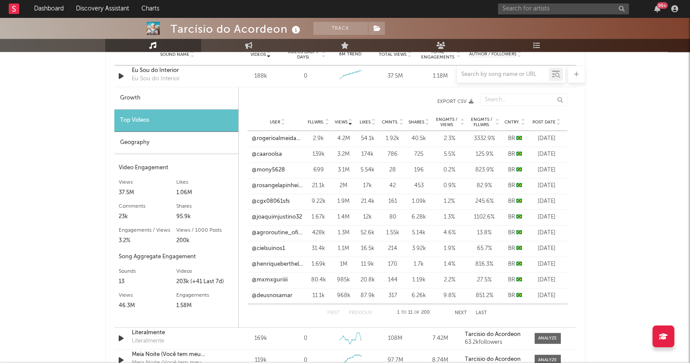
click at [278, 120] on span "User" at bounding box center [275, 122] width 10 height 5
click at [340, 120] on span "Views" at bounding box center [341, 122] width 13 height 5
click at [279, 140] on link "@rogerioalmeida321" at bounding box center [277, 138] width 51 height 9
